Goal: Task Accomplishment & Management: Complete application form

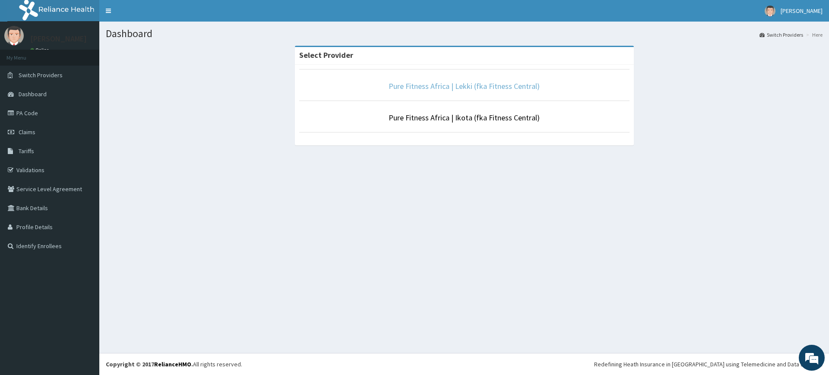
click at [465, 84] on link "Pure Fitness Africa | Lekki (fka Fitness Central)" at bounding box center [464, 86] width 151 height 10
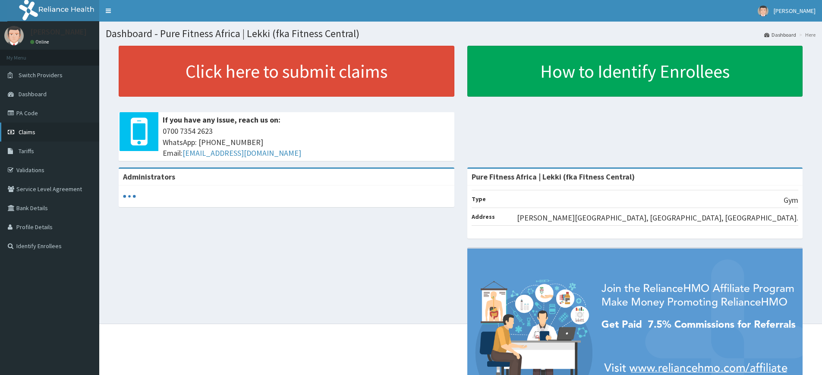
click at [32, 129] on span "Claims" at bounding box center [27, 132] width 17 height 8
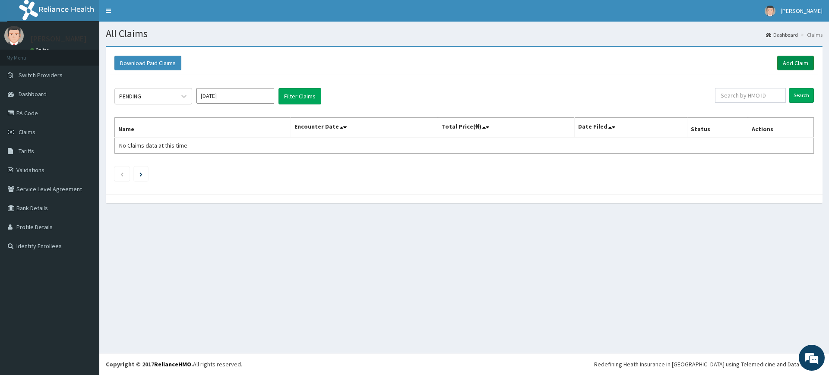
click at [794, 69] on link "Add Claim" at bounding box center [795, 63] width 37 height 15
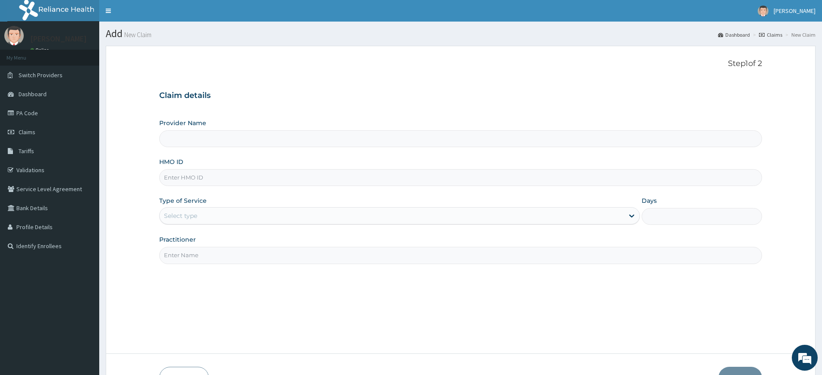
click at [199, 181] on input "HMO ID" at bounding box center [460, 177] width 603 height 17
type input "Pure Fitness Africa | Lekki (fka Fitness Central)"
type input "1"
type input "PGL/10010/A"
click at [205, 255] on input "Practitioner" at bounding box center [460, 255] width 603 height 17
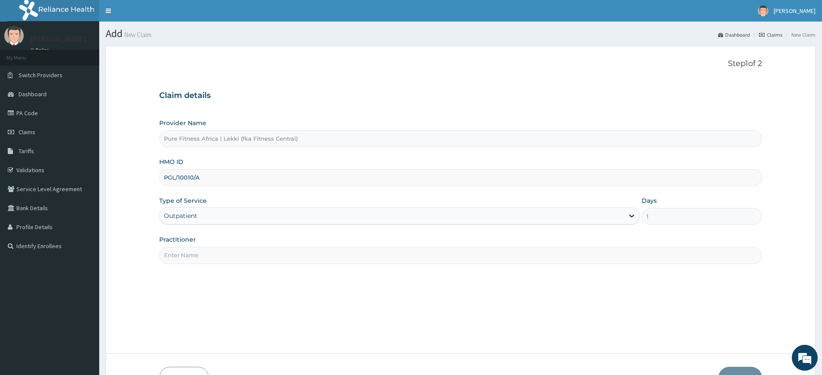
type input "pure fitness africa"
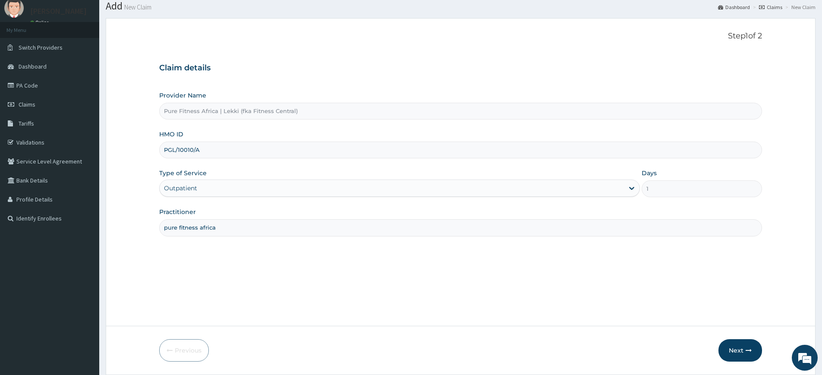
scroll to position [56, 0]
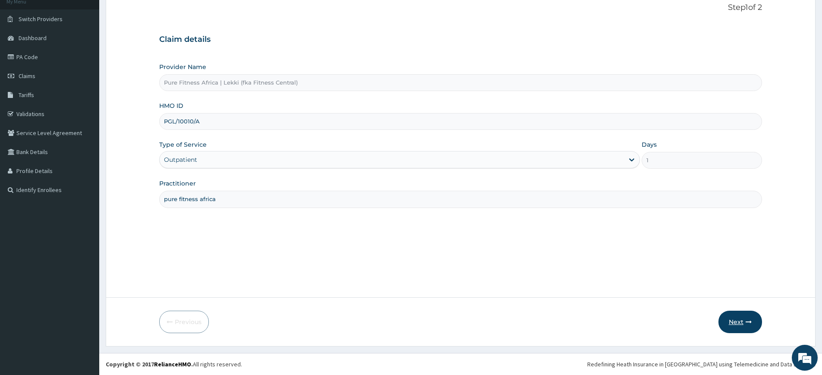
click at [726, 315] on button "Next" at bounding box center [741, 322] width 44 height 22
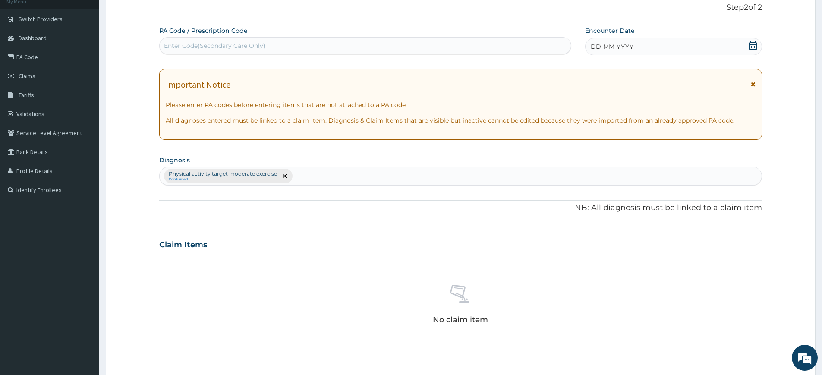
scroll to position [0, 0]
click at [610, 46] on span "DD-MM-YYYY" at bounding box center [612, 46] width 43 height 9
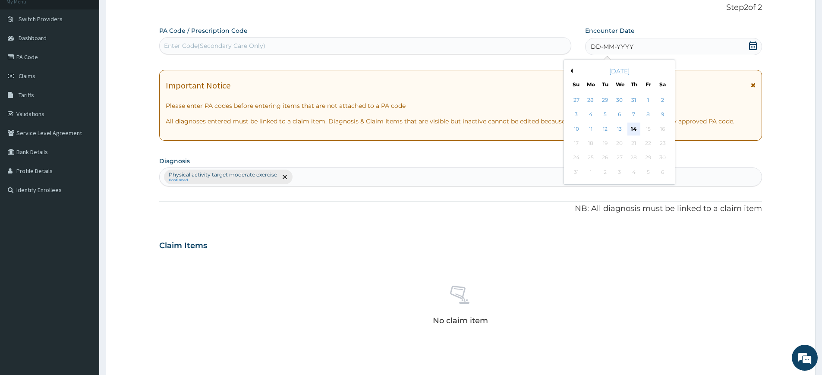
click at [632, 127] on div "14" at bounding box center [634, 129] width 13 height 13
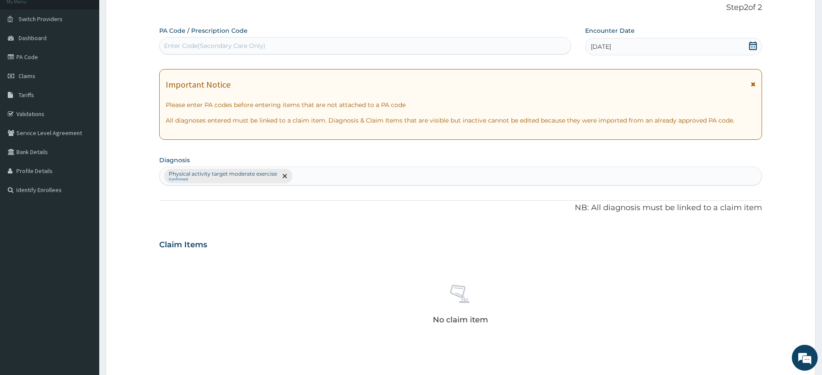
click at [525, 50] on div "Enter Code(Secondary Care Only)" at bounding box center [365, 46] width 411 height 14
type input "PA/FCB623"
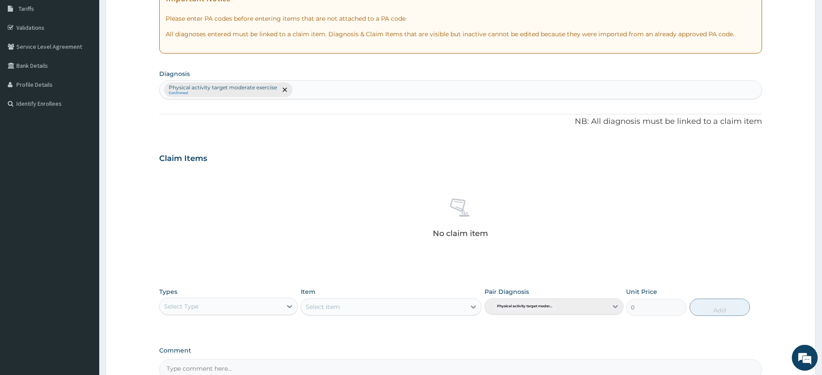
scroll to position [239, 0]
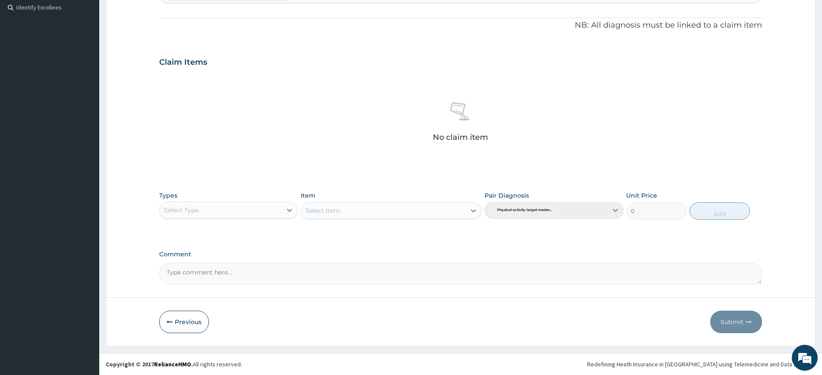
click at [269, 213] on div "Select Type" at bounding box center [221, 210] width 122 height 14
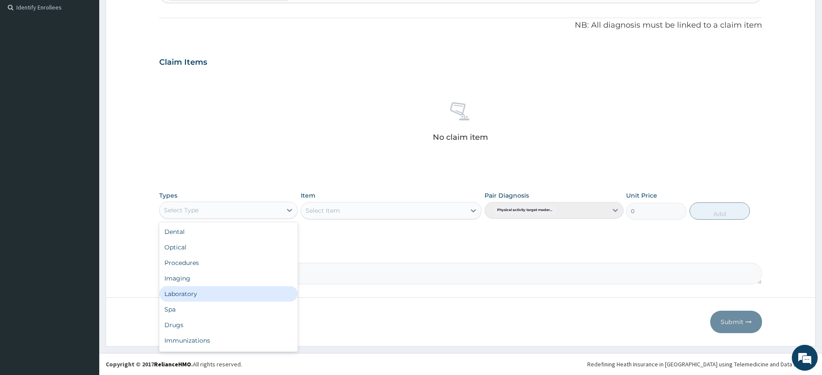
scroll to position [29, 0]
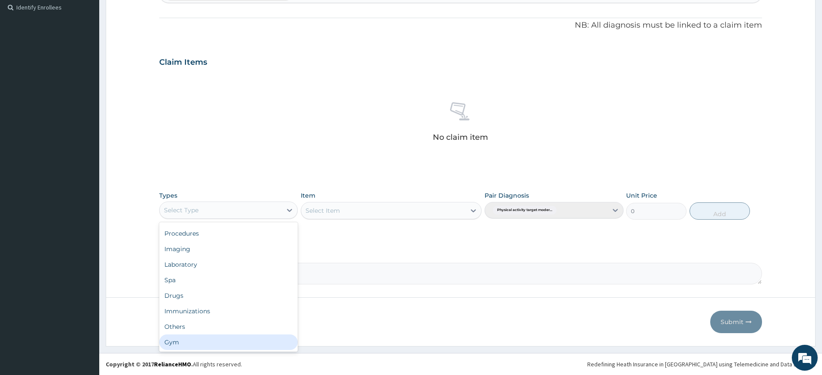
click at [211, 338] on div "Gym" at bounding box center [228, 343] width 139 height 16
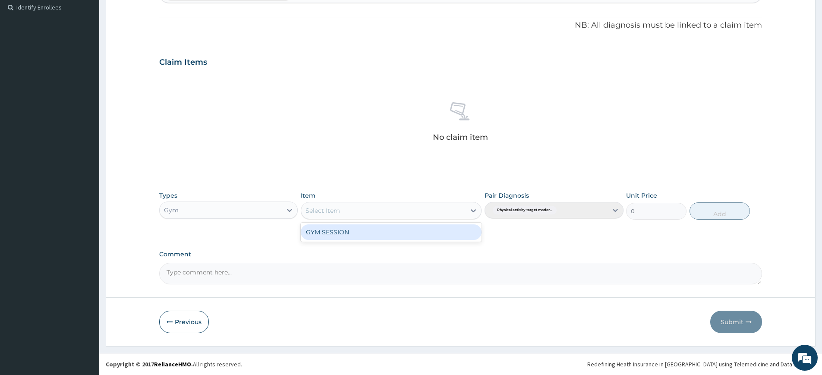
click at [439, 213] on div "Select Item" at bounding box center [383, 211] width 164 height 14
click at [442, 229] on div "GYM SESSION" at bounding box center [391, 233] width 181 height 16
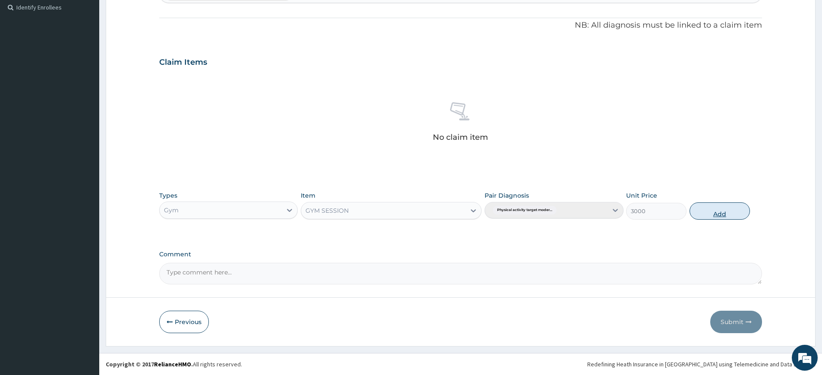
click at [701, 209] on button "Add" at bounding box center [720, 210] width 60 height 17
type input "0"
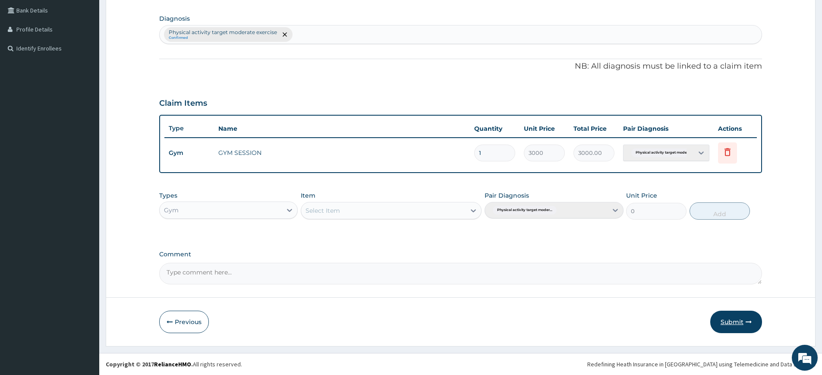
click at [727, 320] on button "Submit" at bounding box center [737, 322] width 52 height 22
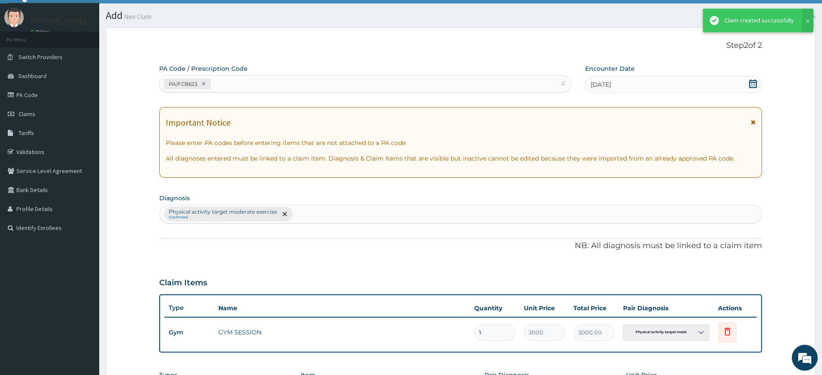
scroll to position [198, 0]
